Goal: Transaction & Acquisition: Purchase product/service

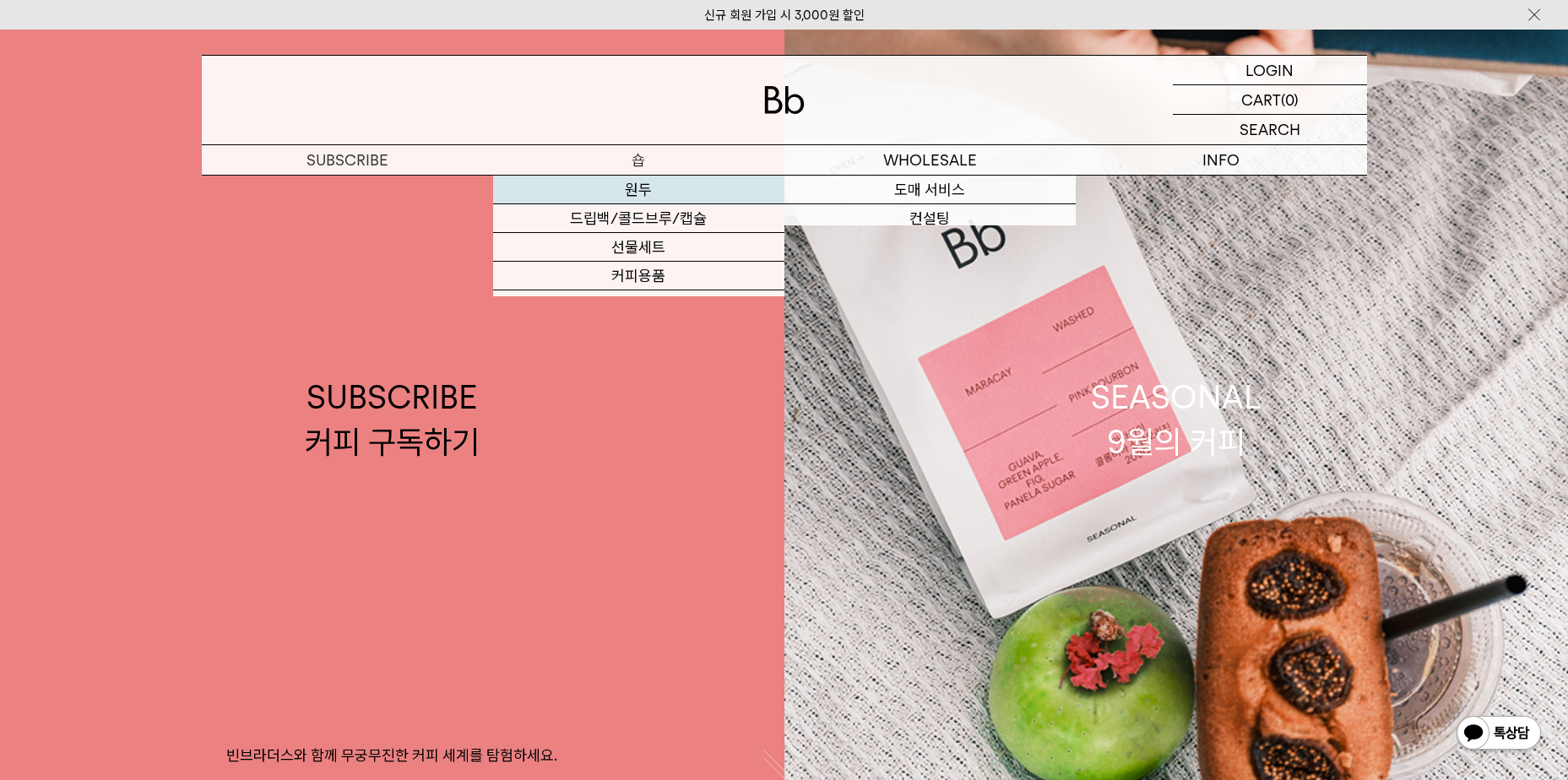
click at [704, 198] on link "원두" at bounding box center [639, 190] width 291 height 29
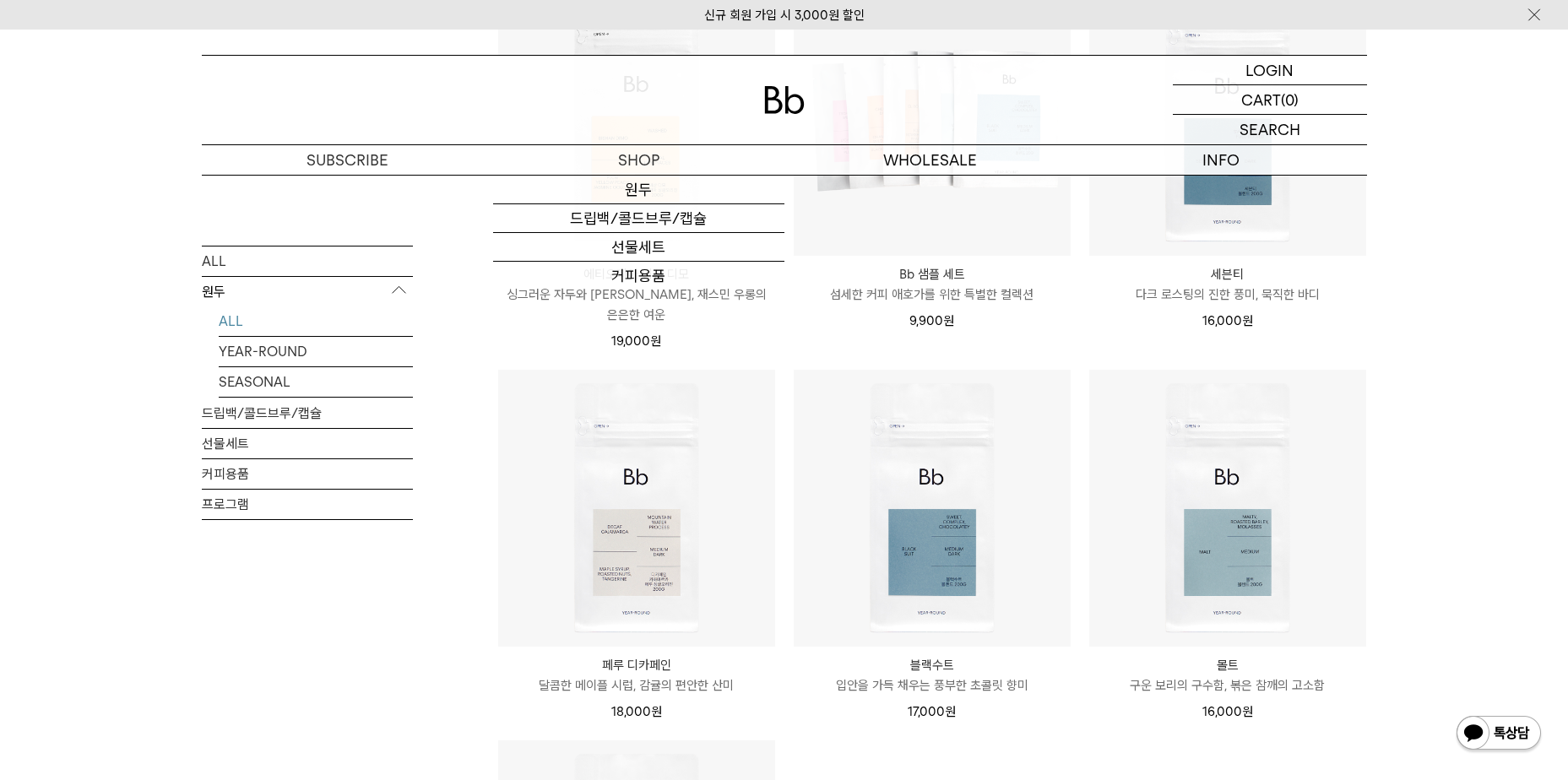
scroll to position [844, 0]
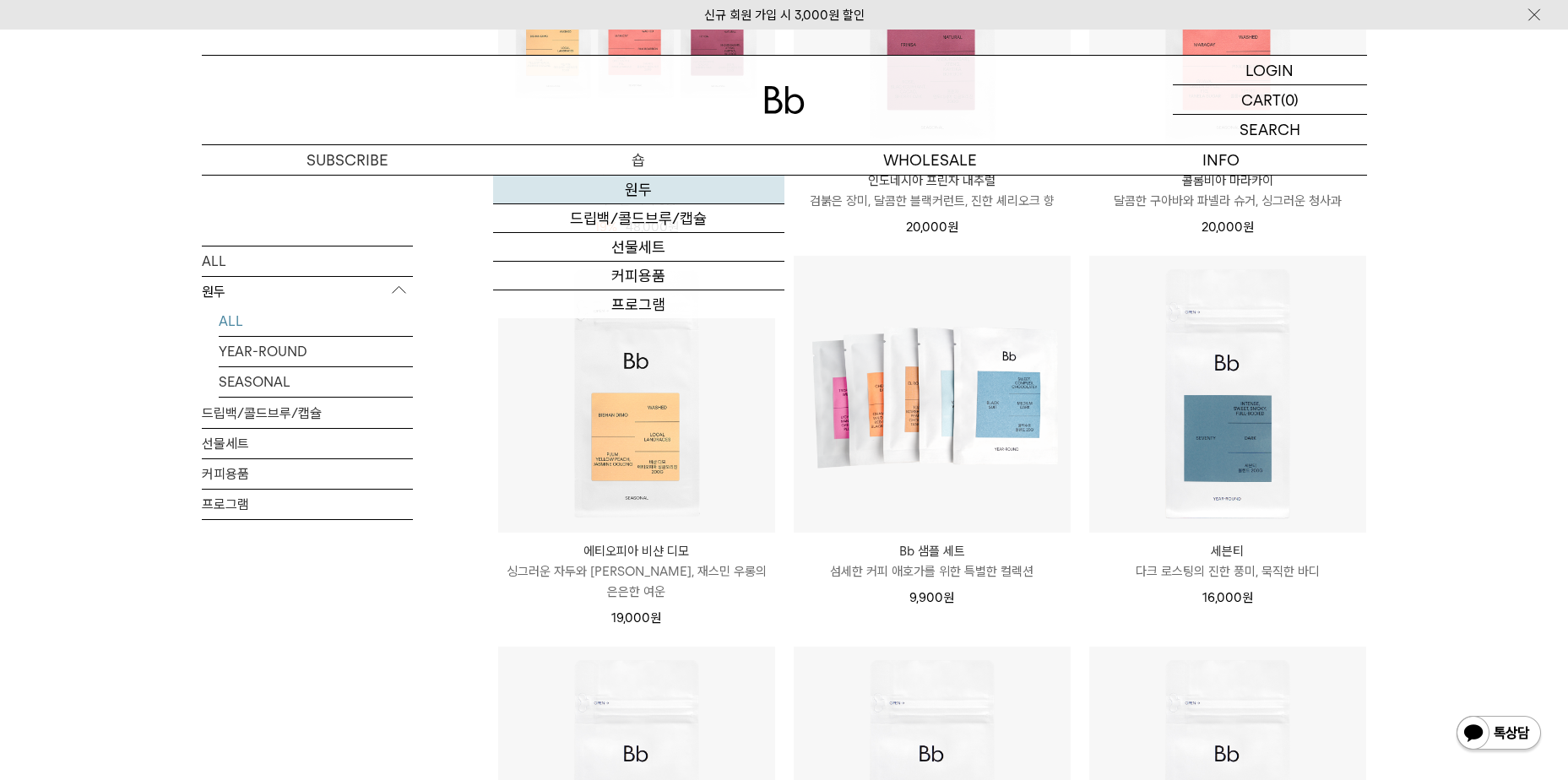
click at [656, 195] on link "원두" at bounding box center [639, 190] width 291 height 29
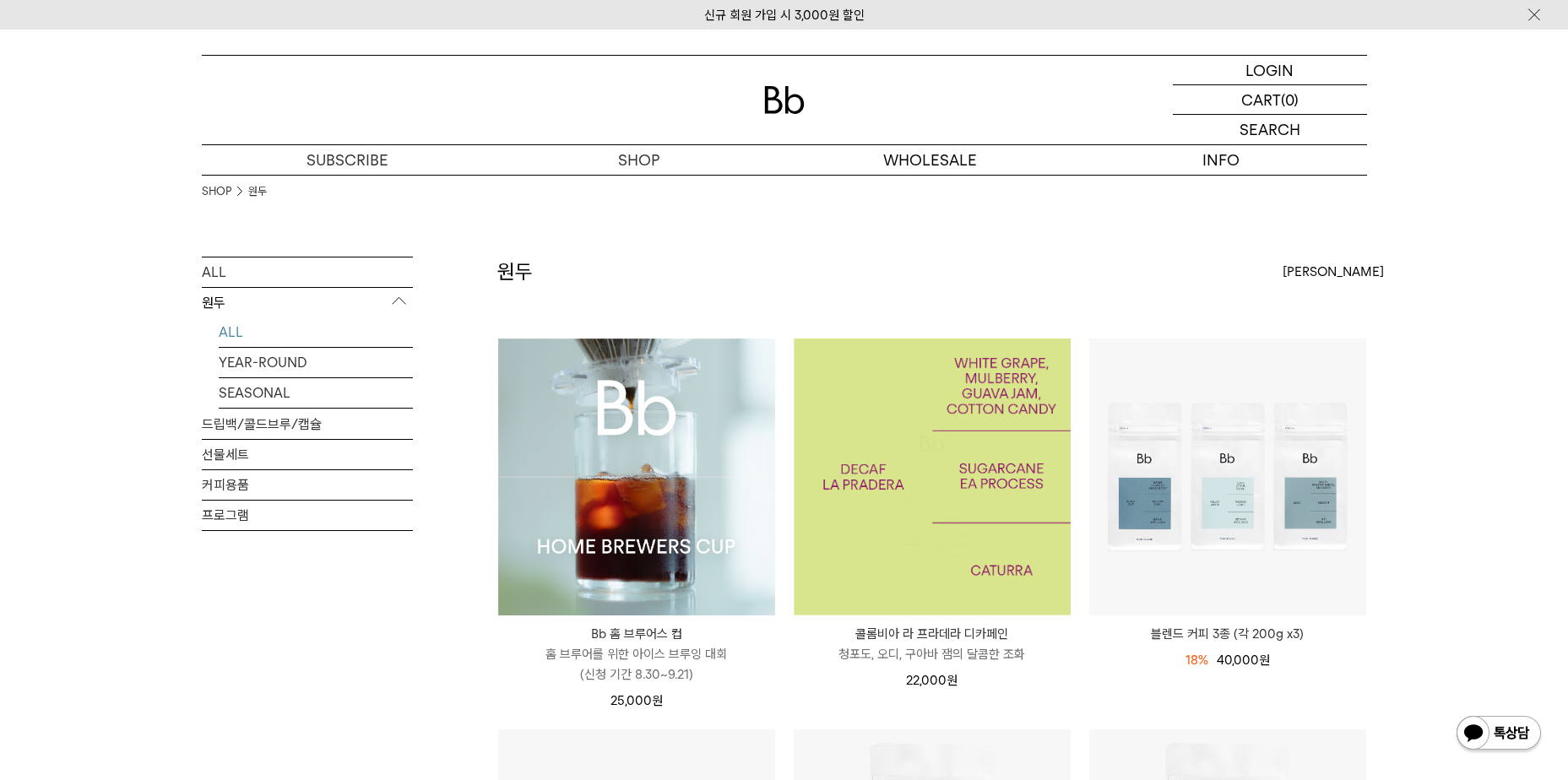
click at [616, 489] on img at bounding box center [637, 477] width 277 height 277
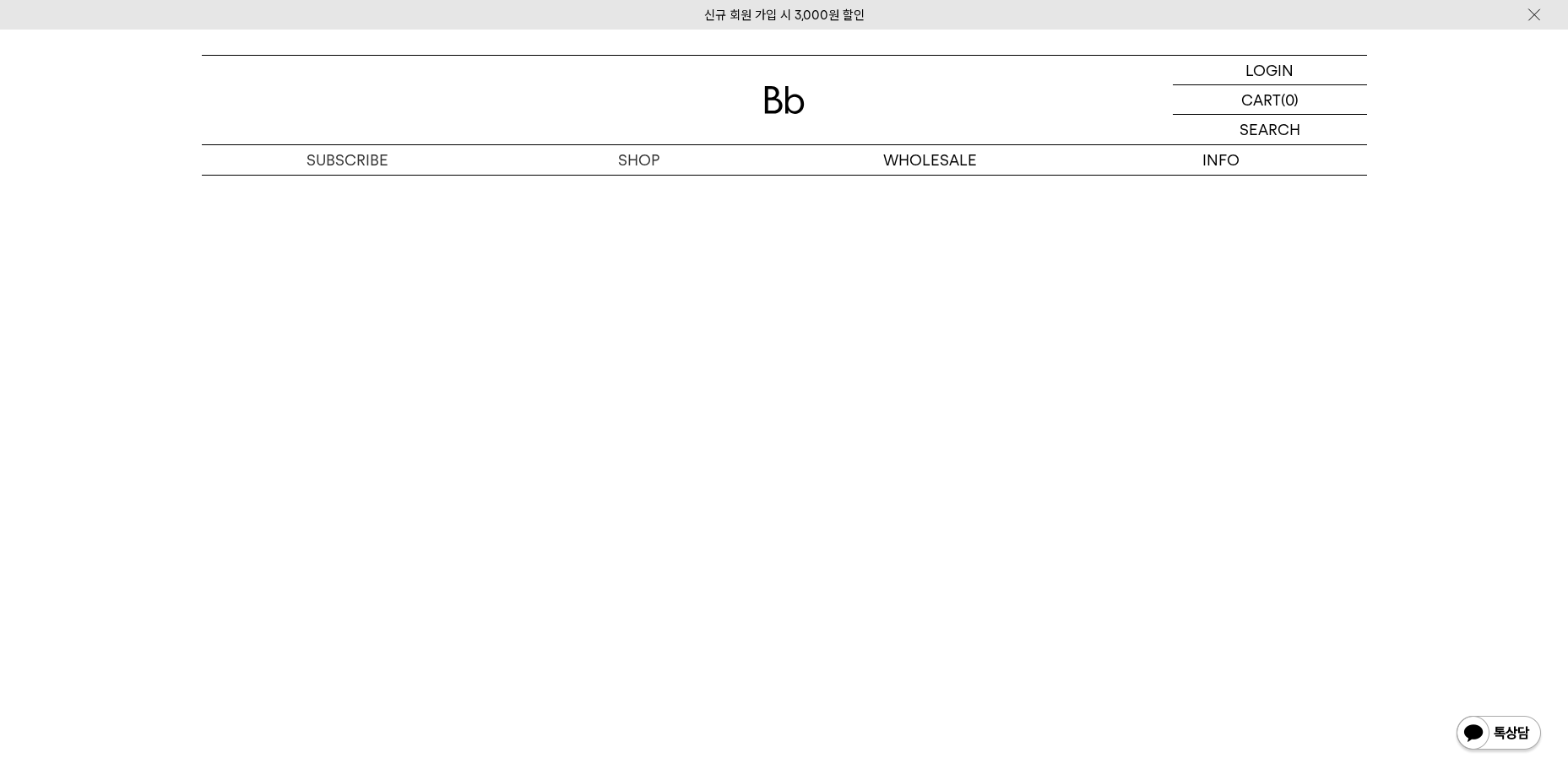
scroll to position [8450, 0]
